Goal: Find specific page/section: Find specific page/section

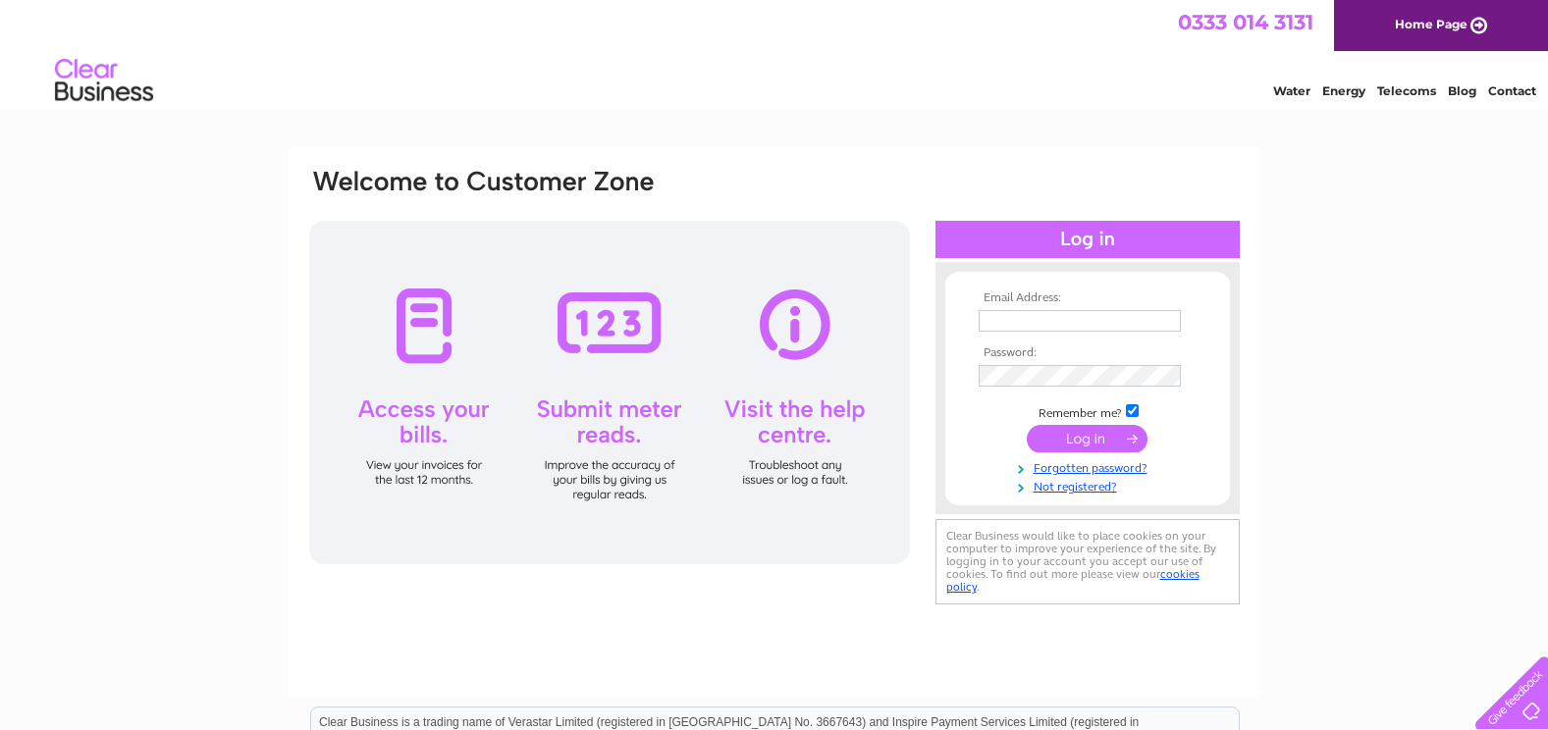
type input "maggie@thegreentreenursery.co.uk"
click at [1075, 439] on input "submit" at bounding box center [1087, 438] width 121 height 27
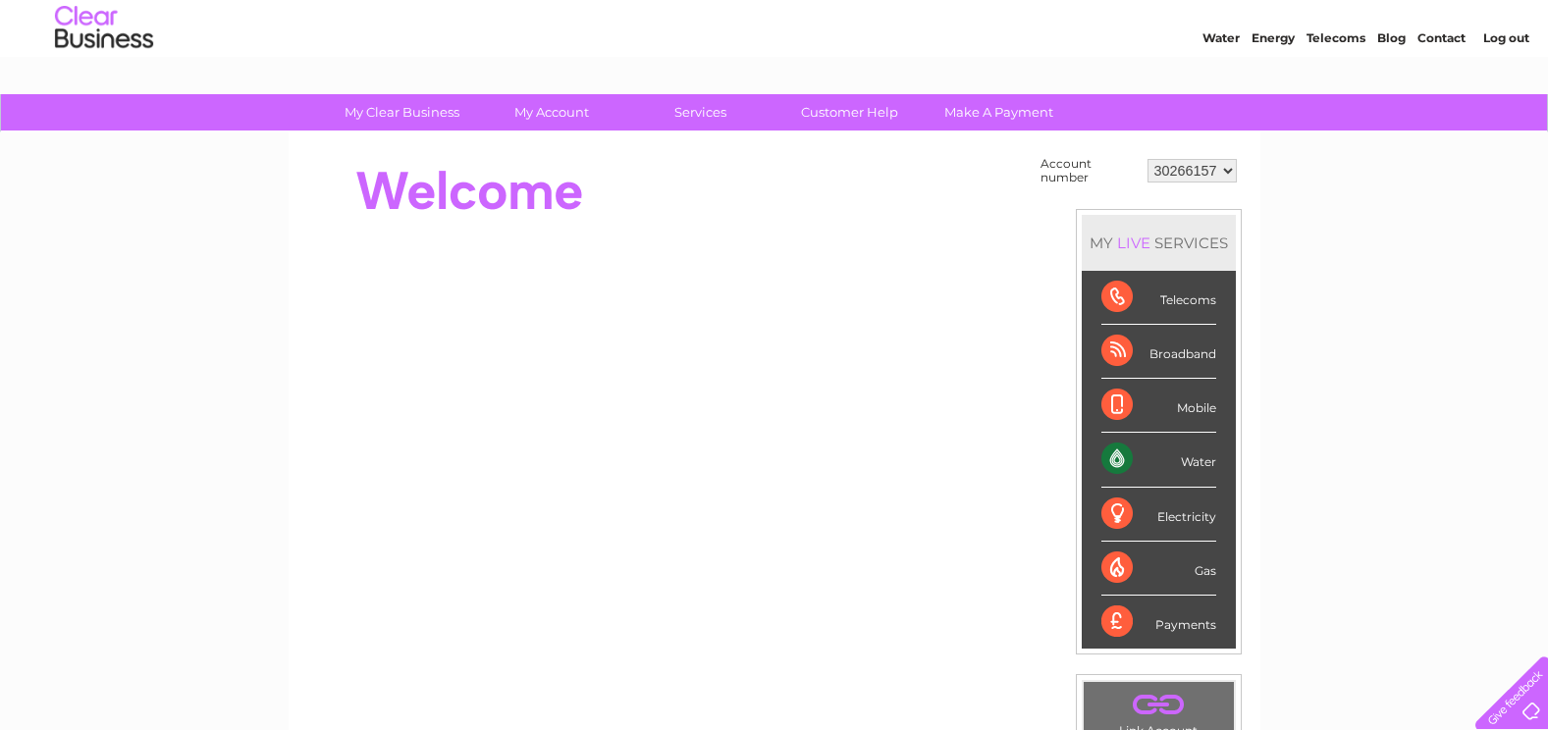
scroll to position [98, 0]
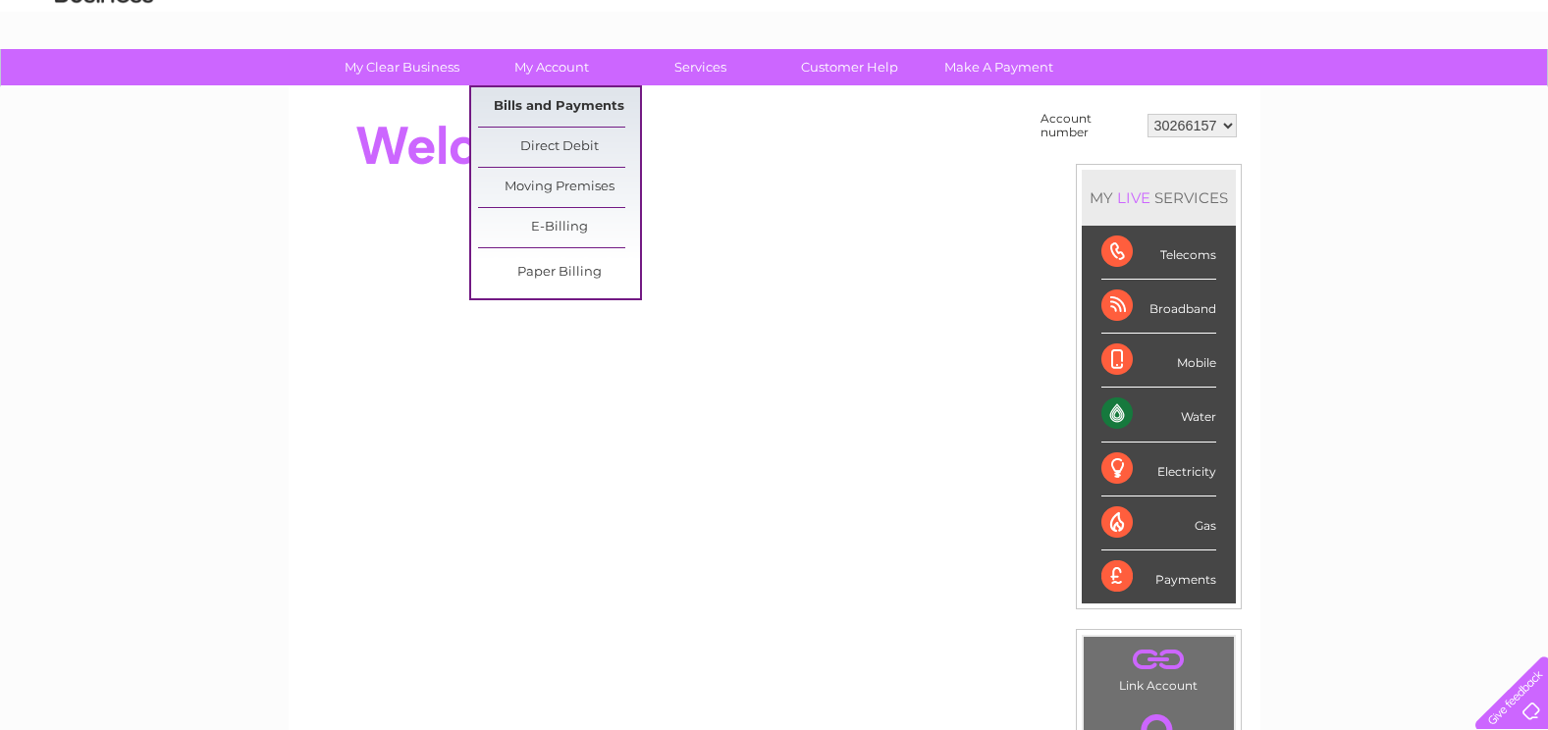
click at [554, 103] on link "Bills and Payments" at bounding box center [559, 106] width 162 height 39
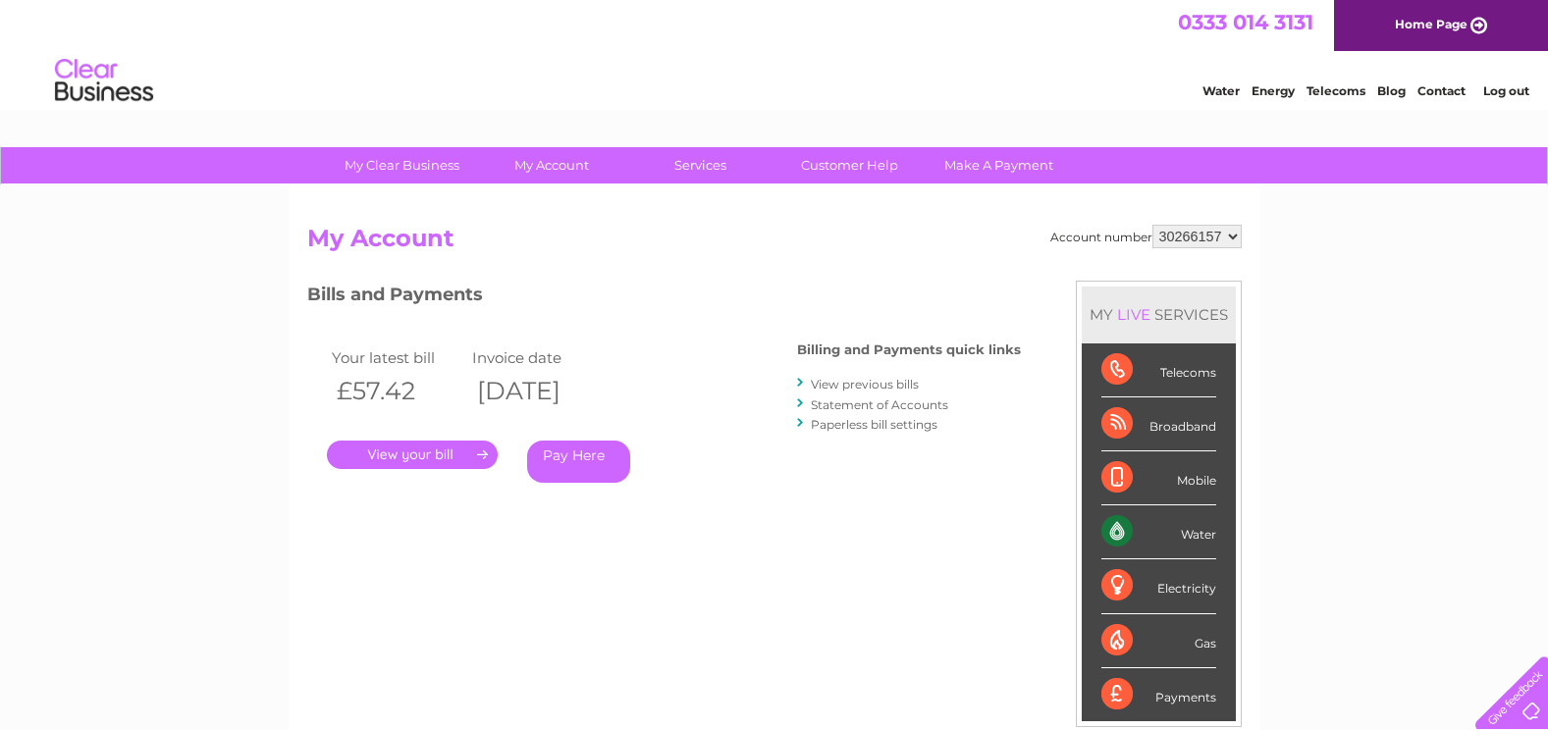
click at [415, 452] on link "." at bounding box center [412, 455] width 171 height 28
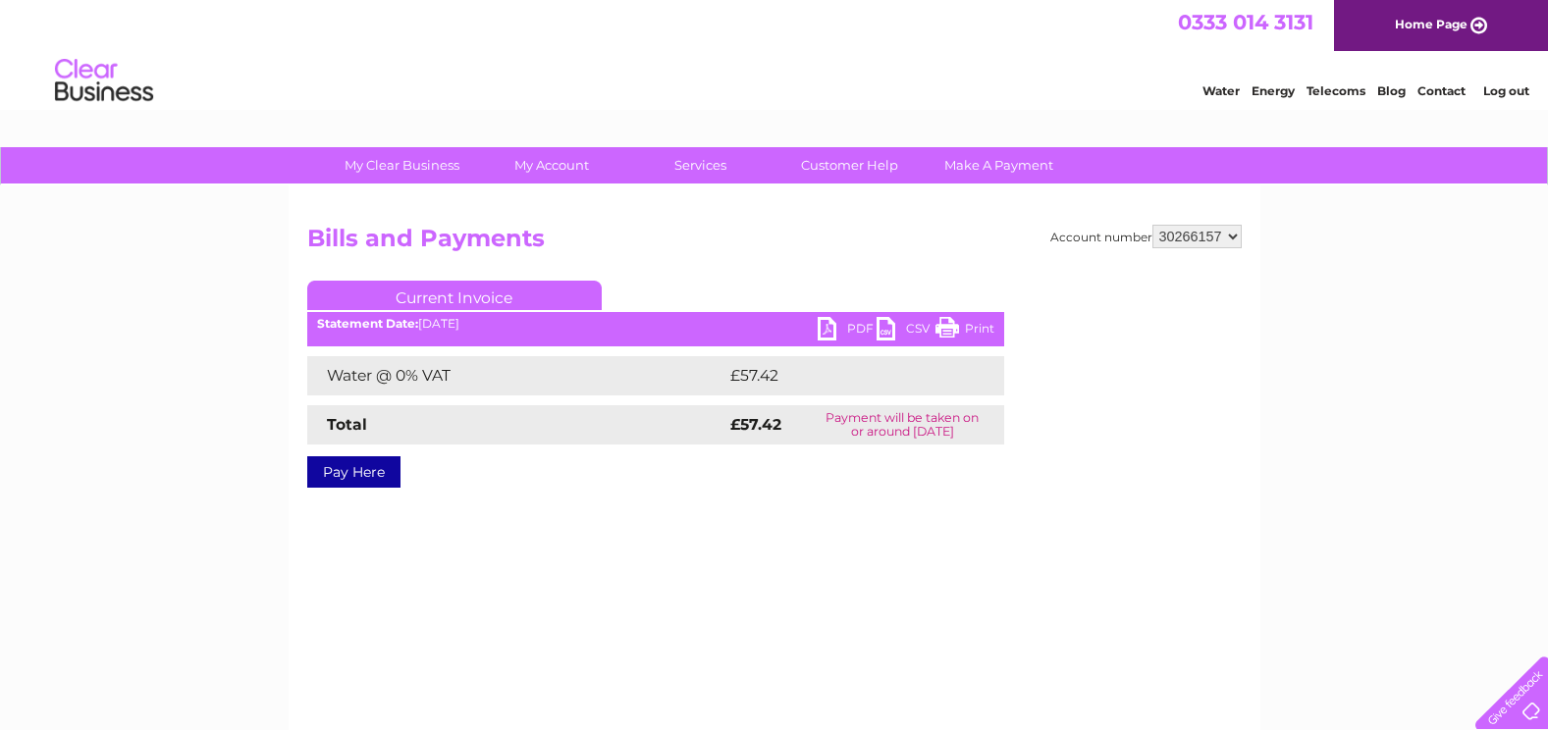
click at [828, 324] on link "PDF" at bounding box center [847, 331] width 59 height 28
